Goal: Check status

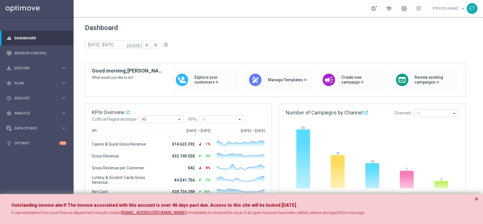
click at [362, 168] on div "Outstanding invoice alert! The invoice associated with this account is over 46 …" at bounding box center [241, 209] width 483 height 30
click at [362, 168] on button "×" at bounding box center [477, 199] width 4 height 7
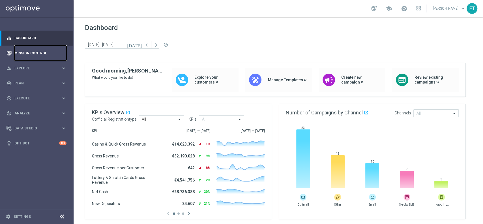
click at [22, 56] on link "Mission Control" at bounding box center [40, 53] width 52 height 15
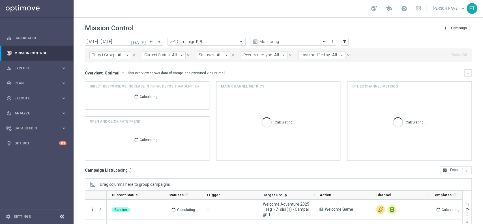
click at [142, 40] on icon "[DATE]" at bounding box center [138, 41] width 15 height 5
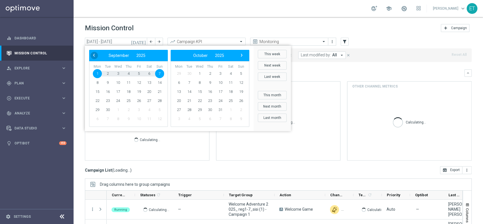
click at [90, 55] on div "‹ ​ September ​ 2025 ​ ›" at bounding box center [128, 55] width 79 height 11
click at [93, 55] on span "‹" at bounding box center [93, 55] width 7 height 7
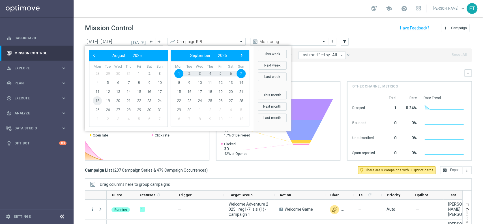
click at [95, 100] on span "18" at bounding box center [97, 100] width 9 height 9
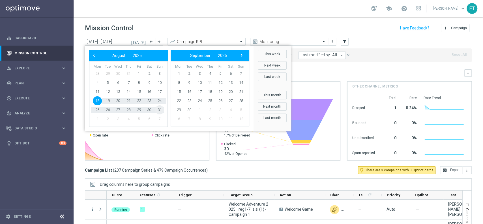
click at [161, 110] on span "31" at bounding box center [159, 109] width 9 height 9
type input "[DATE] - [DATE]"
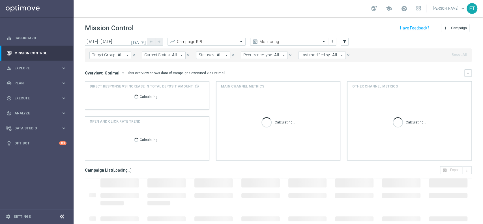
click at [317, 58] on button "Last modified by: All arrow_drop_down" at bounding box center [322, 55] width 48 height 7
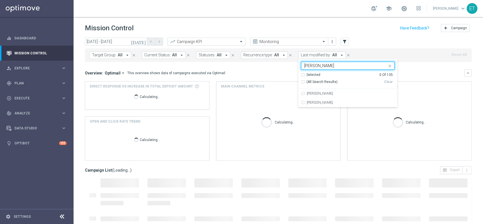
type input "toma"
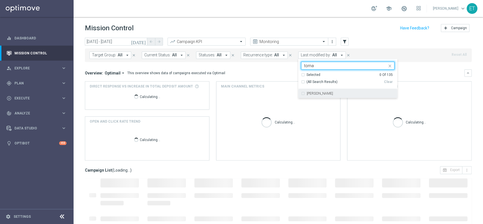
click at [314, 93] on label "[PERSON_NAME]" at bounding box center [320, 93] width 26 height 3
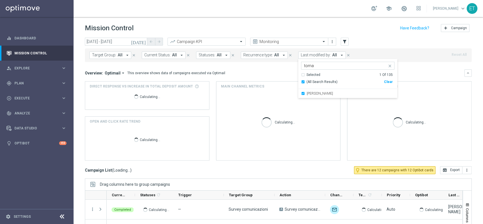
click at [362, 41] on div "[DATE] [DATE] - [DATE] arrow_back arrow_forward Campaign KPI trending_up Monito…" at bounding box center [278, 42] width 387 height 8
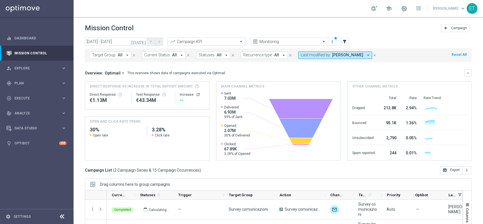
scroll to position [59, 0]
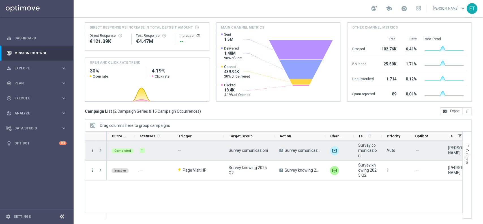
click at [100, 150] on span "Press SPACE to select this row." at bounding box center [100, 150] width 5 height 5
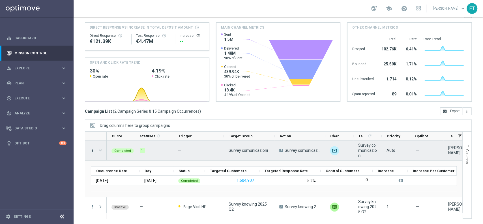
click at [94, 148] on icon "more_vert" at bounding box center [92, 150] width 5 height 5
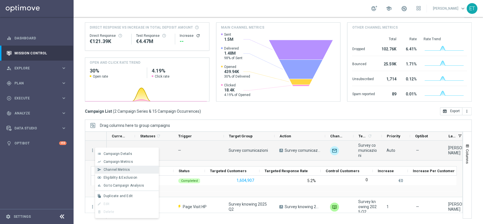
click at [121, 168] on span "Channel Metrics" at bounding box center [117, 170] width 27 height 4
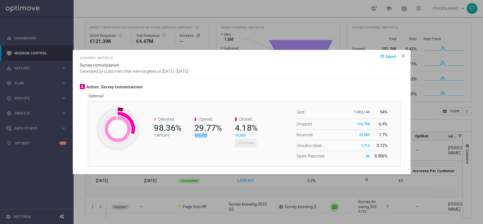
drag, startPoint x: 210, startPoint y: 137, endPoint x: 194, endPoint y: 137, distance: 16.1
click at [194, 137] on channel-metrics-number "Opened 29.77% 439,935" at bounding box center [205, 127] width 32 height 21
click at [200, 141] on div "Opened 29.77% 439,935" at bounding box center [205, 127] width 40 height 32
drag, startPoint x: 173, startPoint y: 138, endPoint x: 155, endPoint y: 136, distance: 18.6
click at [155, 136] on div "Delivered 98.36% 1,477,577" at bounding box center [164, 127] width 40 height 32
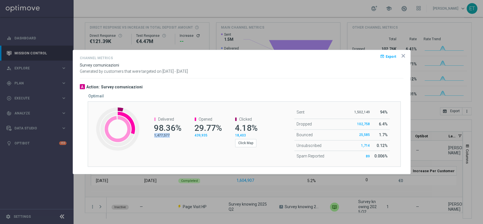
copy p "1,477,577"
drag, startPoint x: 213, startPoint y: 136, endPoint x: 195, endPoint y: 136, distance: 18.1
click at [195, 136] on div "439,935" at bounding box center [208, 135] width 26 height 5
copy span "439,935"
